Goal: Task Accomplishment & Management: Manage account settings

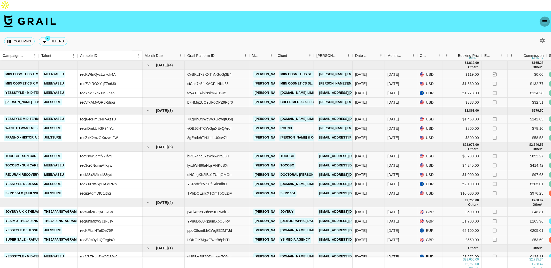
click at [545, 17] on button "open drawer" at bounding box center [545, 22] width 10 height 10
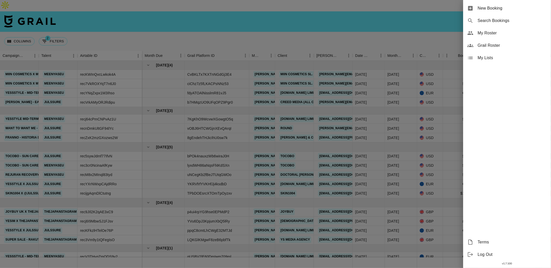
click at [499, 57] on span "My Lists" at bounding box center [512, 58] width 69 height 6
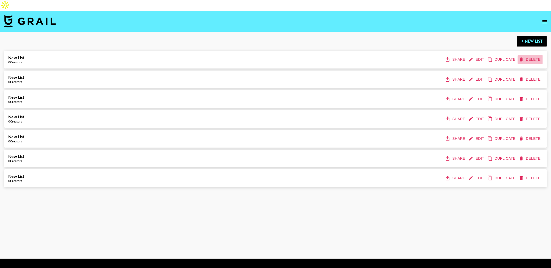
click at [534, 55] on button "Delete" at bounding box center [530, 60] width 25 height 10
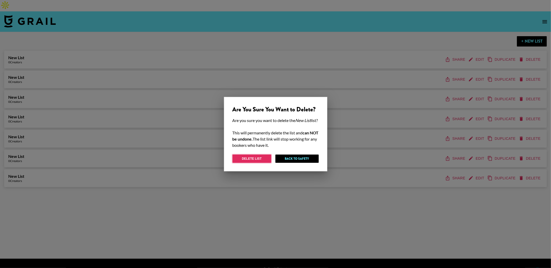
click at [258, 162] on button "Delete List" at bounding box center [252, 159] width 39 height 8
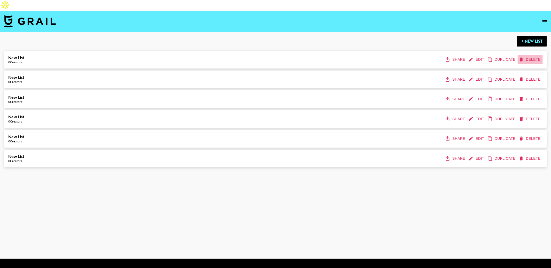
click at [537, 55] on button "Delete" at bounding box center [530, 60] width 25 height 10
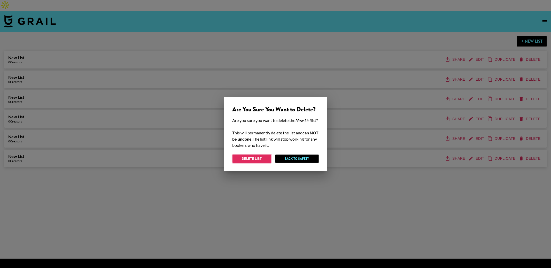
click at [264, 163] on button "Delete List" at bounding box center [252, 159] width 39 height 8
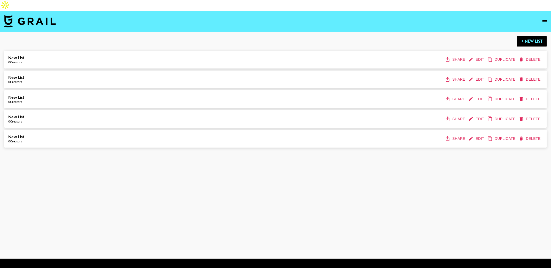
click at [529, 55] on button "Delete" at bounding box center [530, 60] width 25 height 10
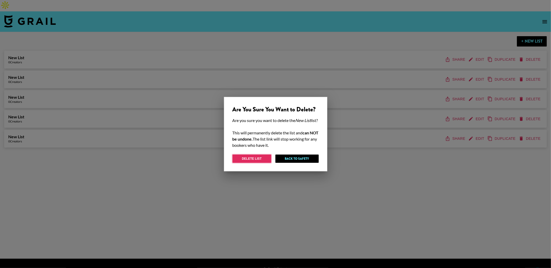
click at [258, 159] on button "Delete List" at bounding box center [252, 159] width 39 height 8
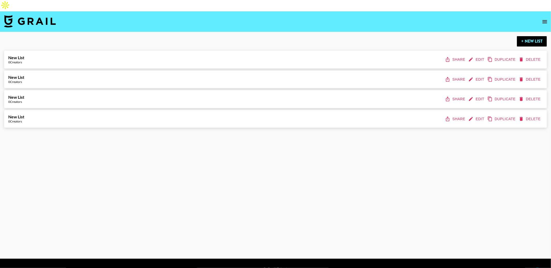
click at [529, 55] on button "Delete" at bounding box center [530, 60] width 25 height 10
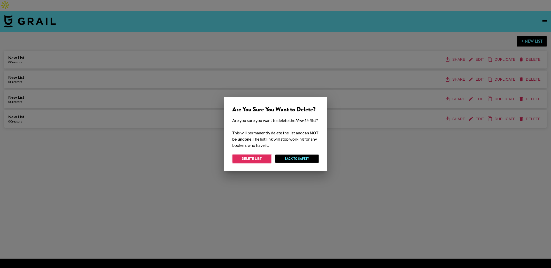
click at [242, 163] on button "Delete List" at bounding box center [252, 159] width 39 height 8
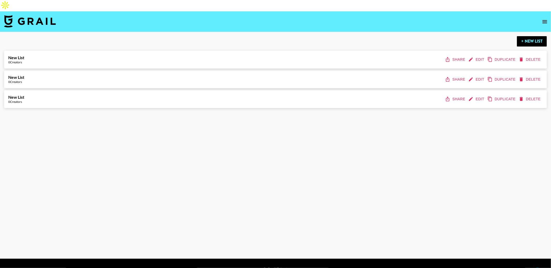
click at [537, 55] on button "Delete" at bounding box center [530, 60] width 25 height 10
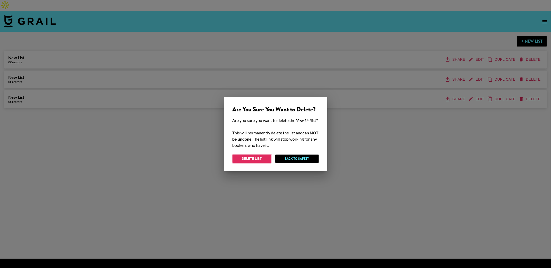
click at [249, 163] on button "Delete List" at bounding box center [252, 159] width 39 height 8
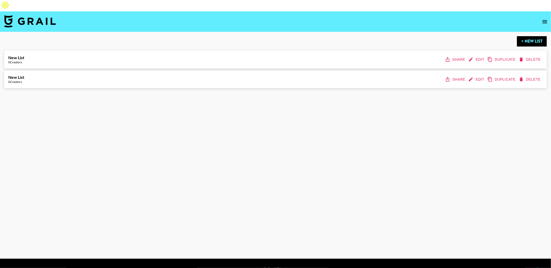
click at [476, 55] on button "Edit" at bounding box center [477, 60] width 19 height 10
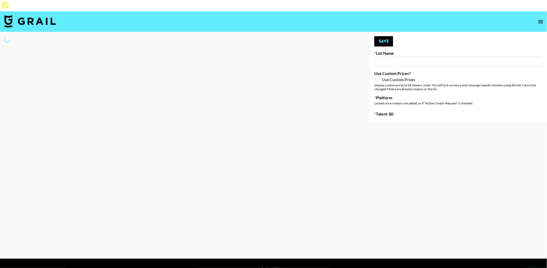
type input "New List"
select select "Song"
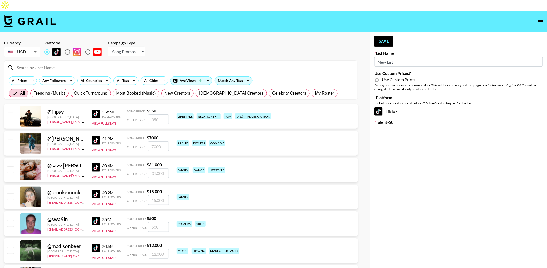
click at [400, 57] on input "New List" at bounding box center [458, 62] width 169 height 10
type input "Team [PERSON_NAME]"
click at [315, 90] on span "My Roster" at bounding box center [324, 93] width 19 height 6
click at [315, 93] on input "My Roster" at bounding box center [315, 93] width 0 height 0
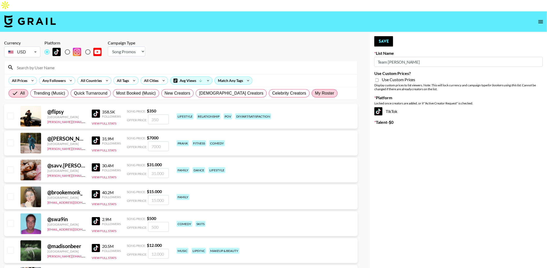
radio input "true"
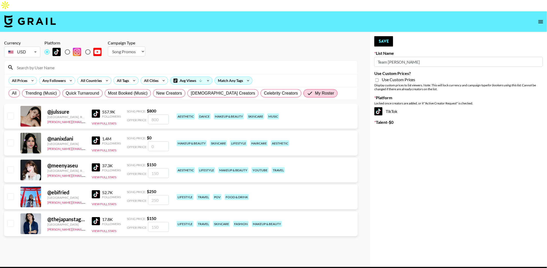
click at [7, 166] on input "checkbox" at bounding box center [10, 169] width 6 height 6
checkbox input "true"
type input "150"
click at [9, 139] on div at bounding box center [10, 143] width 8 height 9
click at [9, 140] on input "checkbox" at bounding box center [10, 143] width 6 height 6
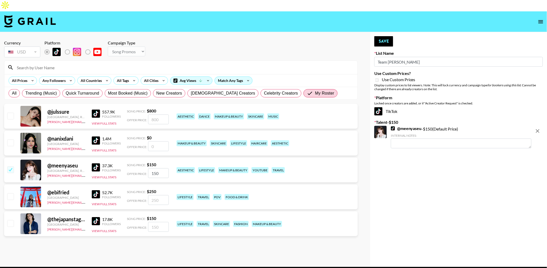
checkbox input "false"
click at [11, 113] on input "checkbox" at bounding box center [10, 116] width 6 height 6
checkbox input "true"
type input "800"
click at [11, 140] on input "checkbox" at bounding box center [10, 143] width 6 height 6
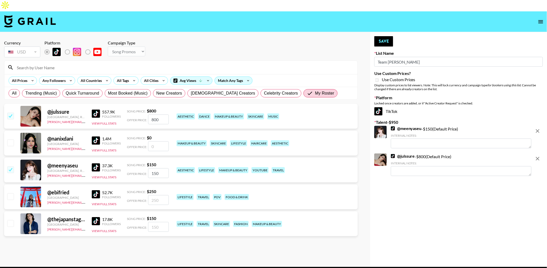
checkbox input "false"
click at [31, 15] on img at bounding box center [30, 21] width 52 height 12
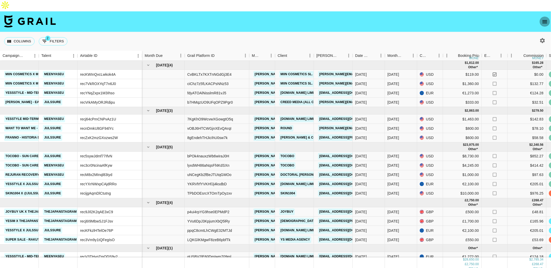
click at [543, 19] on icon "open drawer" at bounding box center [545, 22] width 6 height 6
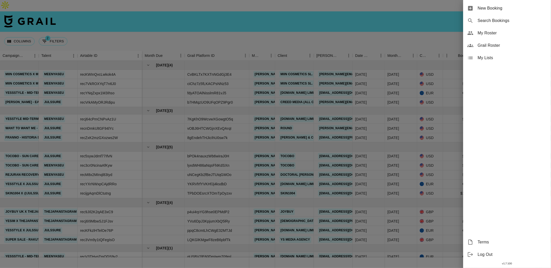
click at [490, 55] on span "My Lists" at bounding box center [512, 58] width 69 height 6
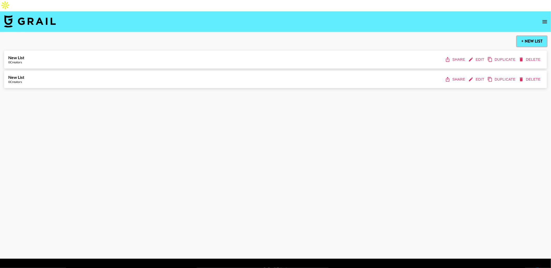
click at [535, 36] on button "+ New List" at bounding box center [532, 41] width 30 height 10
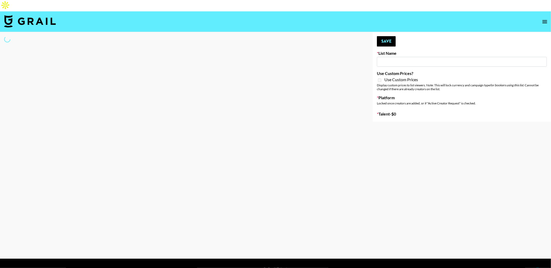
type input "New List"
select select "Song"
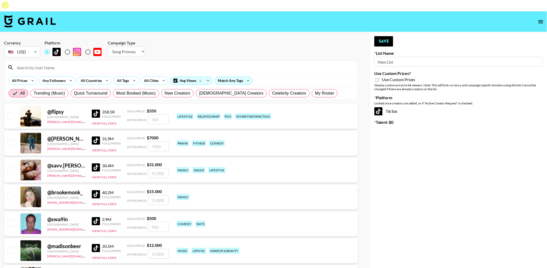
click at [68, 47] on input "radio" at bounding box center [67, 52] width 11 height 11
radio input "true"
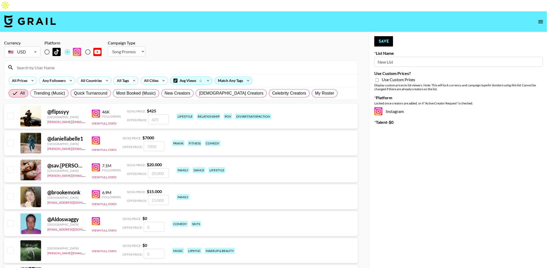
click at [133, 47] on select "Choose Type... Song Promos Brand Promos" at bounding box center [126, 52] width 37 height 10
select select "Brand"
click at [108, 47] on select "Choose Type... Song Promos Brand Promos" at bounding box center [126, 52] width 37 height 10
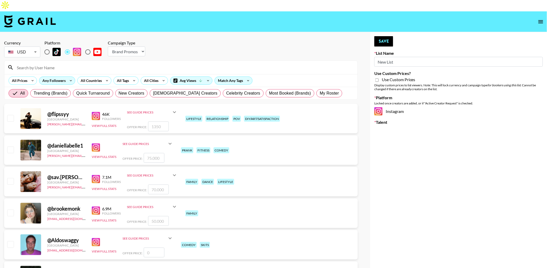
click at [70, 77] on icon at bounding box center [71, 81] width 8 height 8
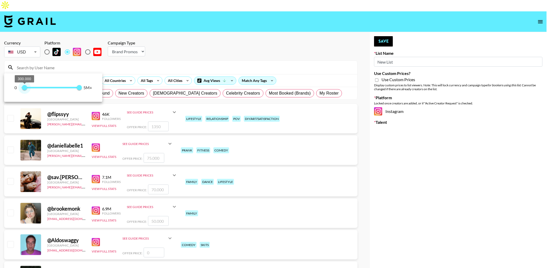
type input "400000"
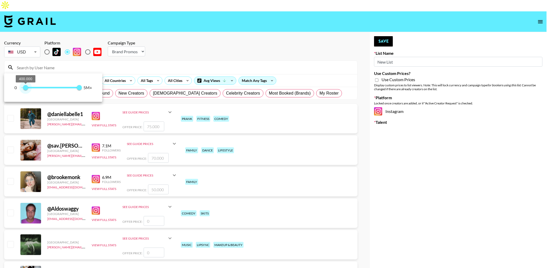
drag, startPoint x: 20, startPoint y: 90, endPoint x: 26, endPoint y: 90, distance: 5.9
click at [26, 90] on span "400.000" at bounding box center [25, 87] width 5 height 5
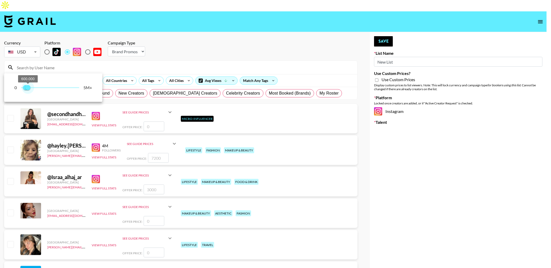
type input "500000"
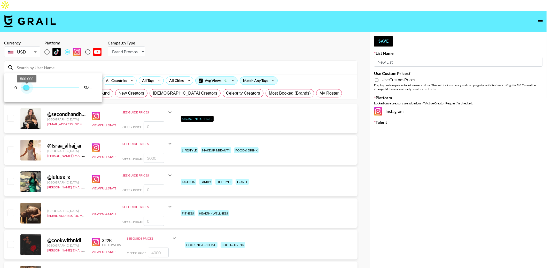
drag, startPoint x: 79, startPoint y: 90, endPoint x: 27, endPoint y: 90, distance: 52.0
click at [27, 90] on span "500.000" at bounding box center [26, 87] width 5 height 5
click at [178, 38] on div at bounding box center [275, 134] width 551 height 268
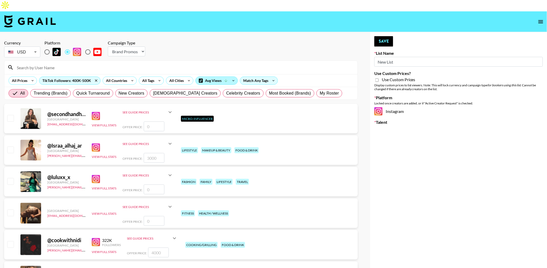
click at [227, 78] on icon at bounding box center [226, 80] width 5 height 5
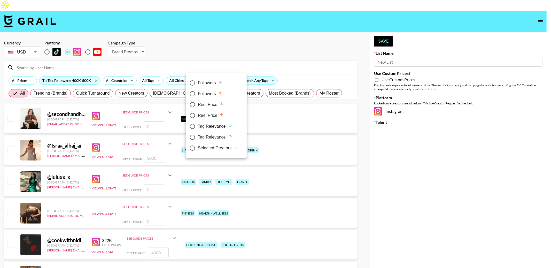
click at [214, 86] on div "Followers" at bounding box center [210, 83] width 25 height 6
click at [198, 86] on input "Followers" at bounding box center [192, 83] width 11 height 11
radio input "true"
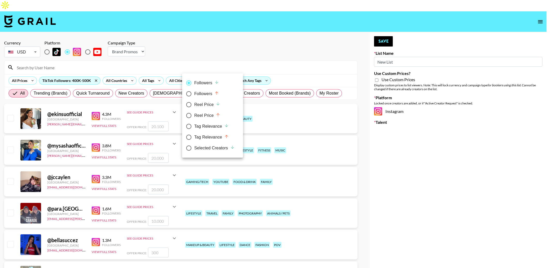
click at [88, 66] on div at bounding box center [275, 134] width 551 height 268
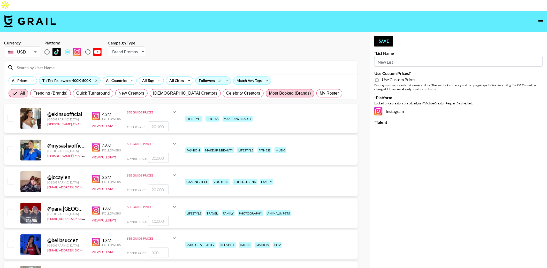
click at [266, 89] on label "Most Booked (Brands)" at bounding box center [290, 93] width 49 height 8
click at [269, 93] on input "Most Booked (Brands)" at bounding box center [269, 93] width 0 height 0
radio input "true"
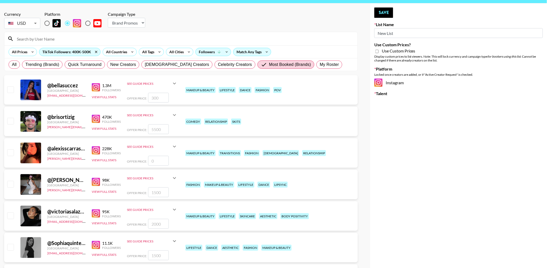
scroll to position [29, 0]
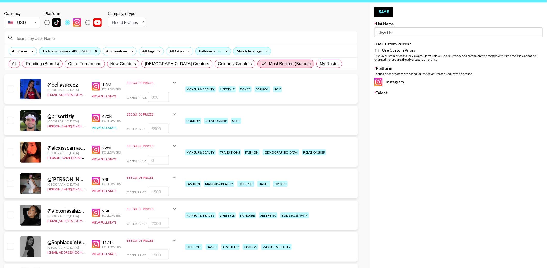
click at [99, 126] on button "View Full Stats" at bounding box center [104, 128] width 25 height 4
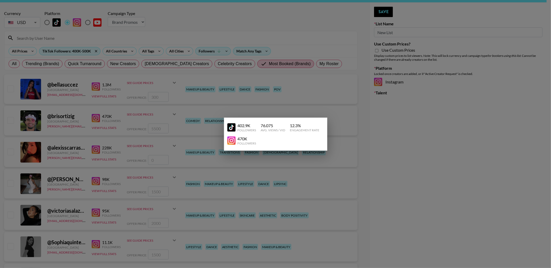
click at [207, 137] on div at bounding box center [275, 134] width 551 height 268
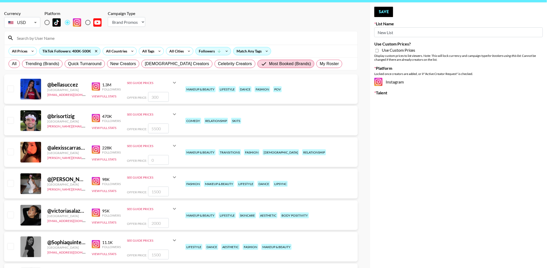
click at [96, 114] on img at bounding box center [96, 118] width 8 height 8
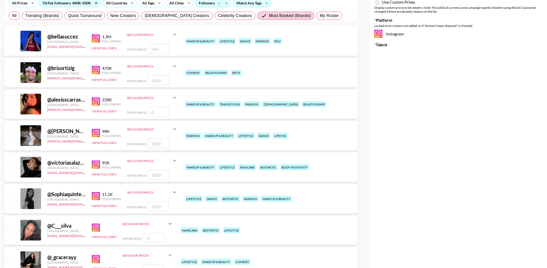
scroll to position [81, 0]
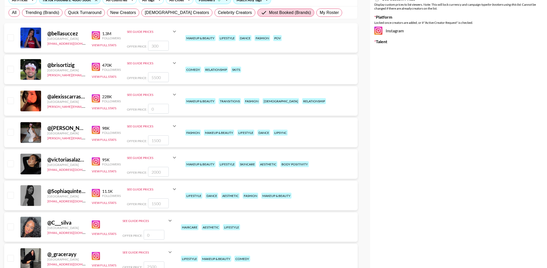
click at [97, 94] on img at bounding box center [96, 98] width 8 height 8
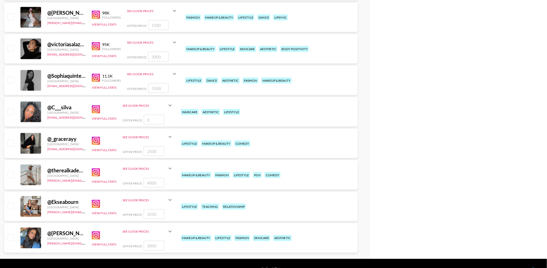
scroll to position [0, 0]
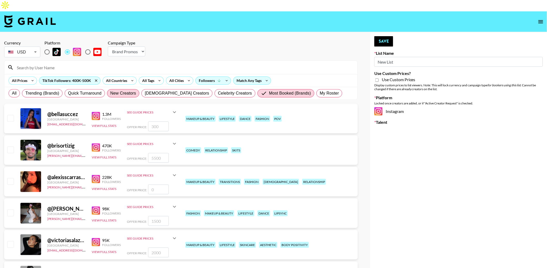
click at [134, 90] on span "New Creators" at bounding box center [123, 93] width 26 height 6
click at [110, 93] on input "New Creators" at bounding box center [110, 93] width 0 height 0
radio input "true"
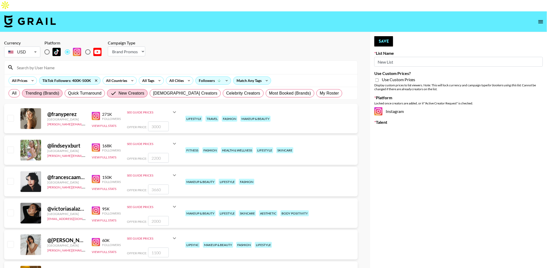
click at [57, 90] on span "Trending (Brands)" at bounding box center [42, 93] width 34 height 6
click at [25, 93] on input "Trending (Brands)" at bounding box center [25, 93] width 0 height 0
radio input "true"
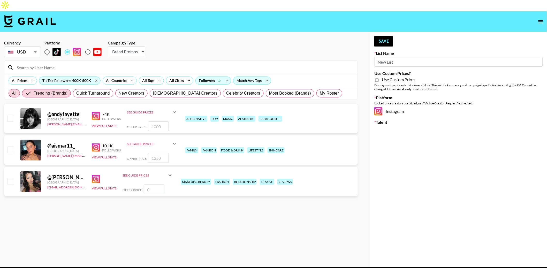
click at [18, 89] on label "All" at bounding box center [14, 93] width 11 height 8
click at [12, 93] on input "All" at bounding box center [12, 93] width 0 height 0
radio input "true"
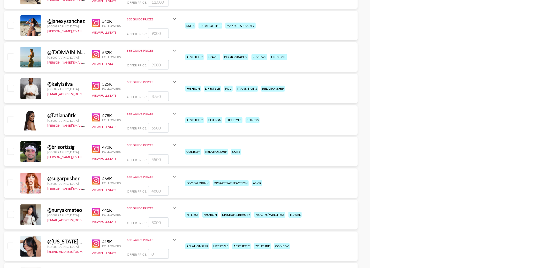
scroll to position [378, 0]
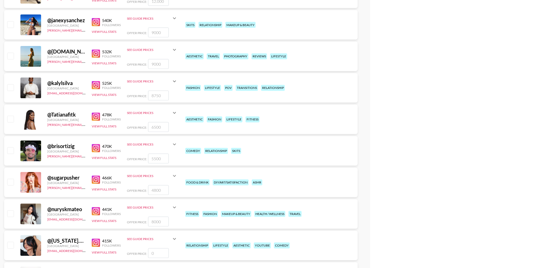
click at [95, 18] on img at bounding box center [96, 22] width 8 height 8
click at [95, 50] on img at bounding box center [96, 54] width 8 height 8
click at [94, 81] on img at bounding box center [96, 85] width 8 height 8
click at [94, 113] on img at bounding box center [96, 117] width 8 height 8
click at [99, 144] on img at bounding box center [96, 148] width 8 height 8
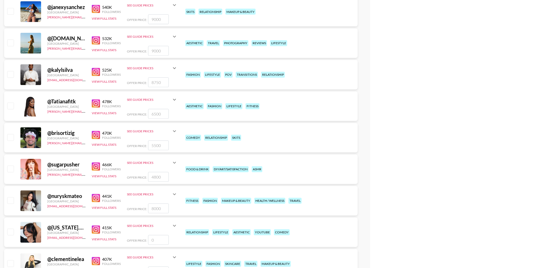
scroll to position [392, 0]
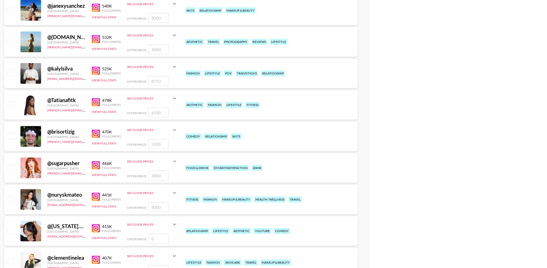
click at [95, 130] on img at bounding box center [96, 134] width 8 height 8
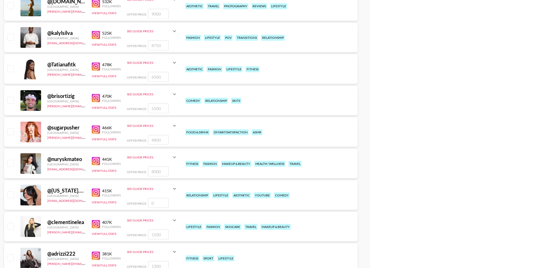
scroll to position [445, 0]
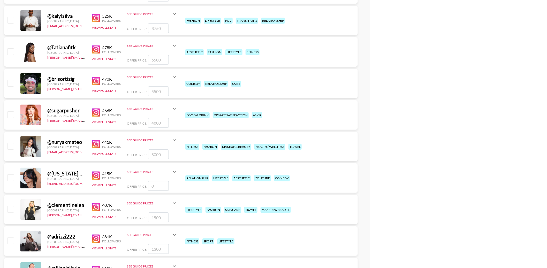
click at [94, 108] on img at bounding box center [96, 112] width 8 height 8
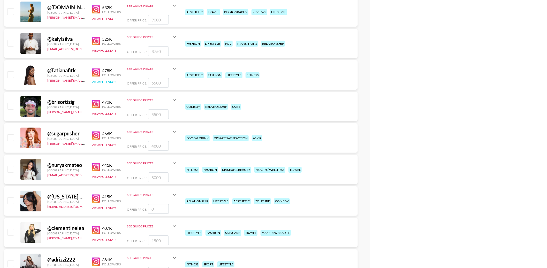
scroll to position [417, 0]
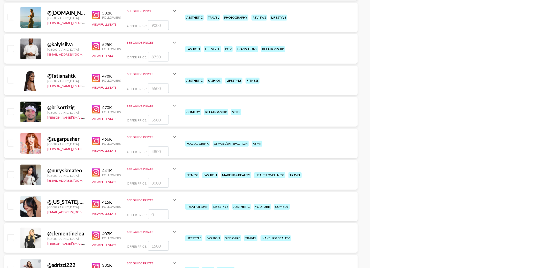
click at [95, 74] on img at bounding box center [96, 78] width 8 height 8
